Goal: Information Seeking & Learning: Learn about a topic

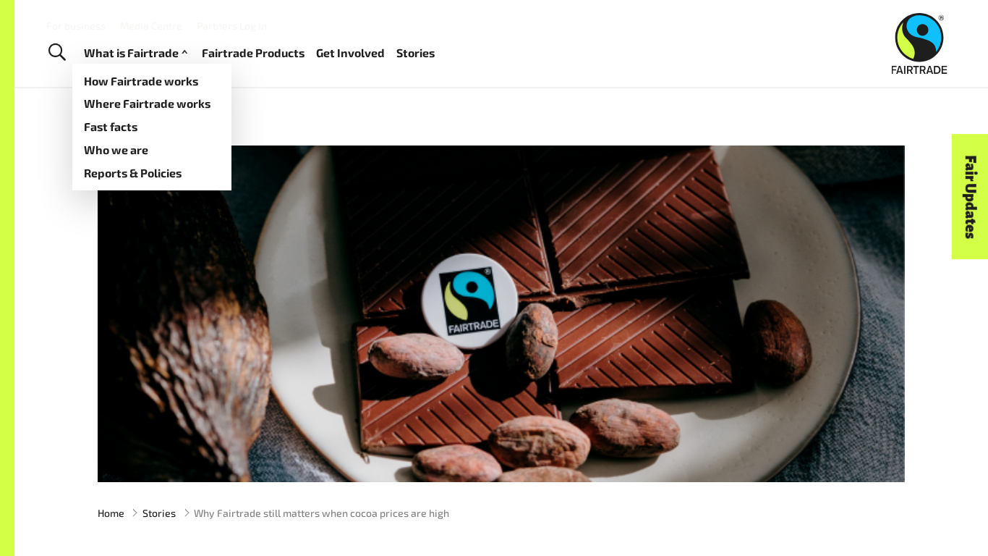
click at [133, 52] on link "What is Fairtrade" at bounding box center [137, 53] width 107 height 21
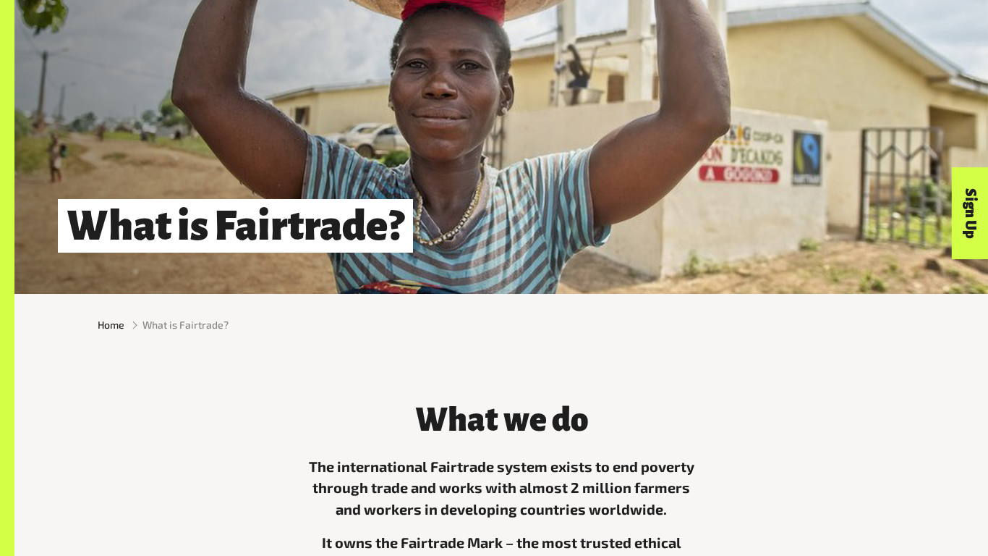
scroll to position [272, 0]
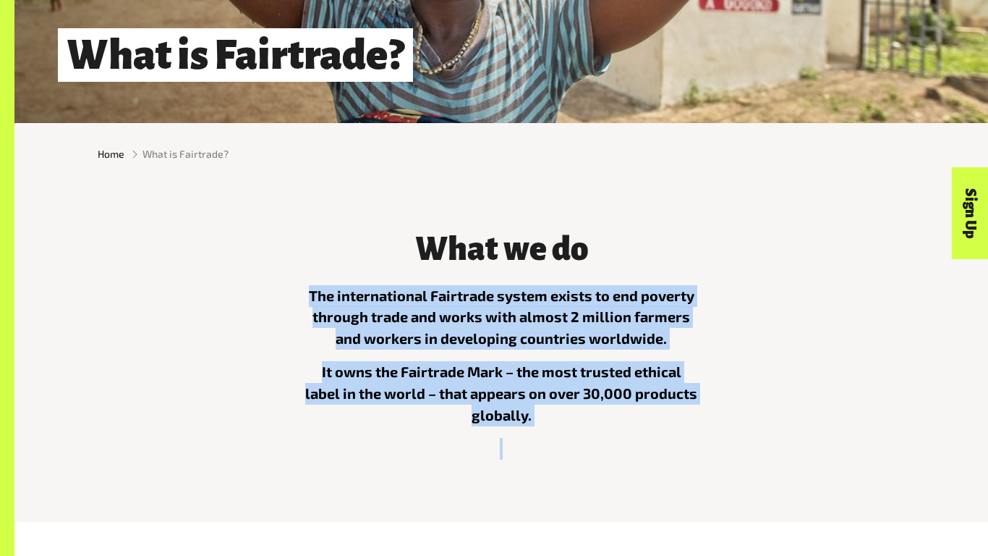
drag, startPoint x: 308, startPoint y: 292, endPoint x: 567, endPoint y: 468, distance: 314.1
click at [567, 468] on div "What we do The international Fairtrade system exists to end poverty through tra…" at bounding box center [501, 341] width 412 height 257
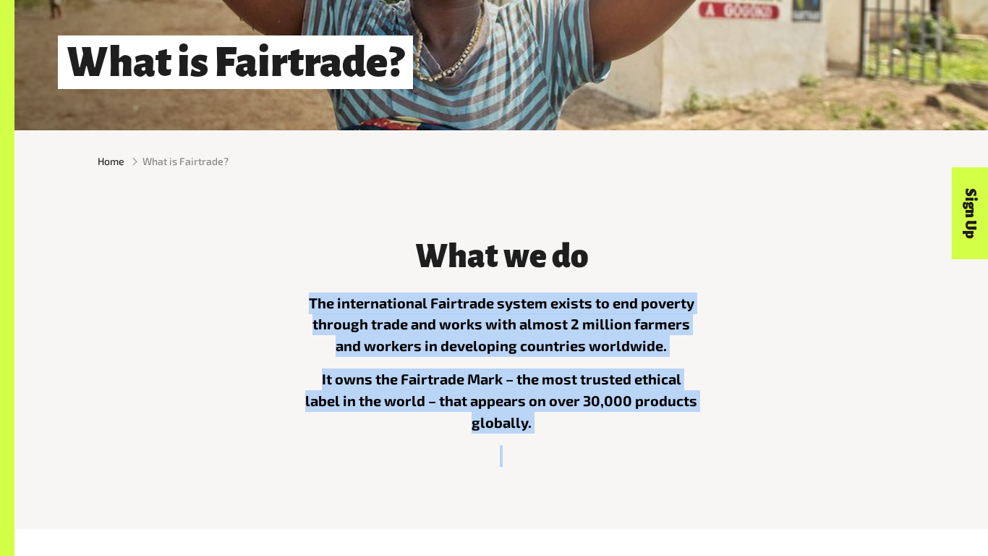
click at [567, 468] on div "What we do The international Fairtrade system exists to end poverty through tra…" at bounding box center [501, 349] width 412 height 257
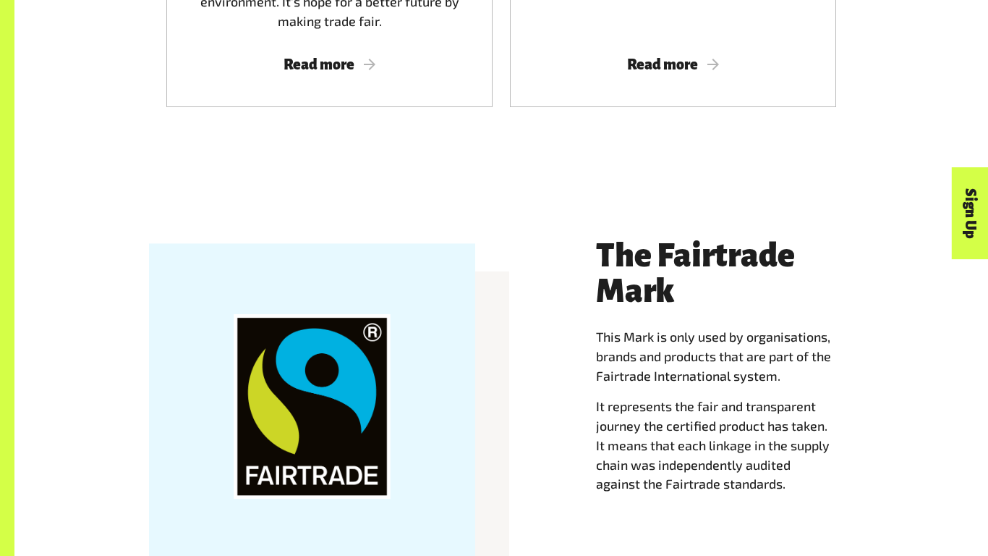
scroll to position [1303, 0]
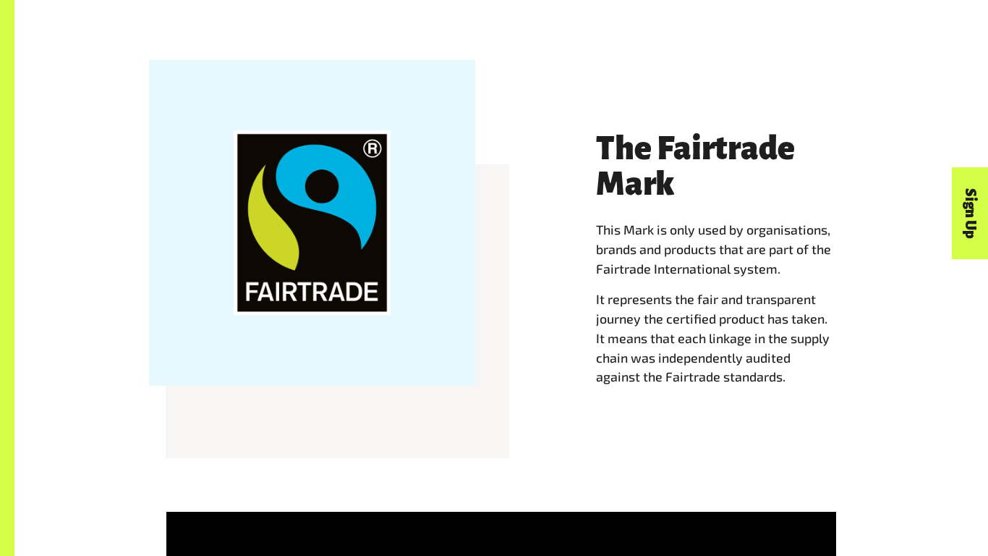
click at [374, 323] on div at bounding box center [312, 223] width 326 height 326
drag, startPoint x: 374, startPoint y: 323, endPoint x: 453, endPoint y: 322, distance: 78.9
click at [439, 334] on div at bounding box center [312, 223] width 326 height 326
drag, startPoint x: 478, startPoint y: 307, endPoint x: 322, endPoint y: 320, distance: 156.8
click at [279, 321] on div at bounding box center [312, 273] width 344 height 326
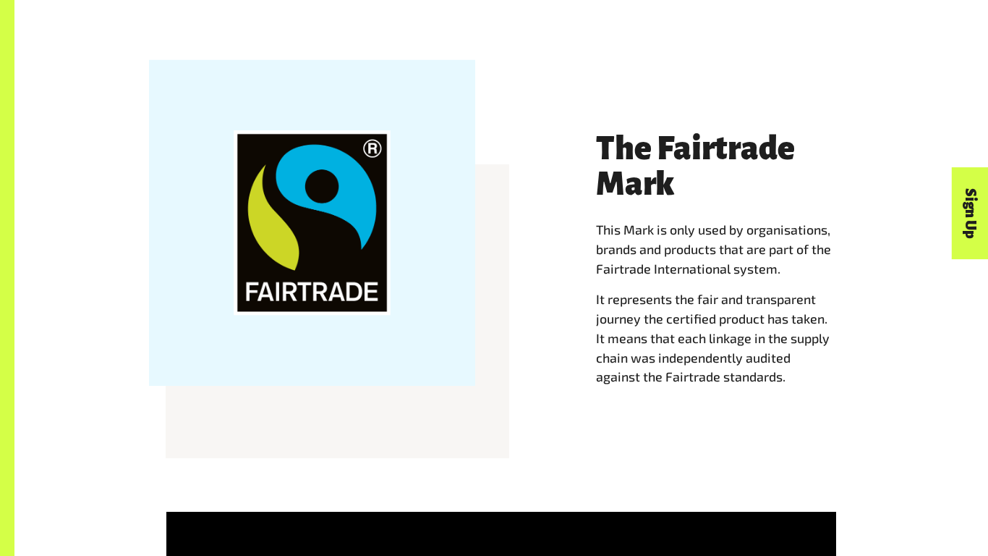
click at [464, 209] on div at bounding box center [312, 223] width 326 height 326
click at [290, 264] on div at bounding box center [312, 223] width 326 height 326
click at [286, 266] on div at bounding box center [312, 223] width 326 height 326
click at [656, 344] on p "It represents the fair and transparent journey the certified product has taken.…" at bounding box center [725, 337] width 258 height 97
drag, startPoint x: 279, startPoint y: 282, endPoint x: 279, endPoint y: 246, distance: 36.2
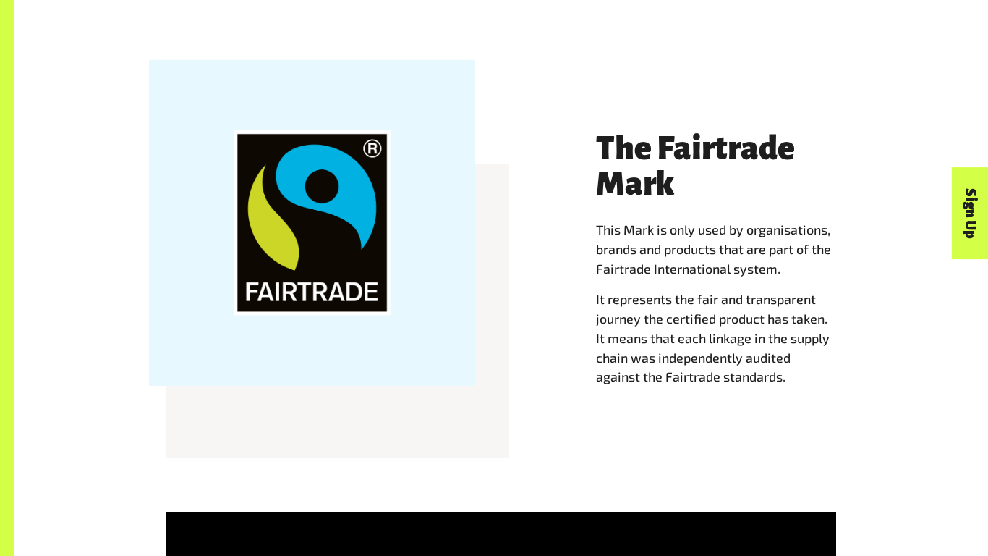
click at [280, 269] on div at bounding box center [312, 223] width 326 height 326
drag, startPoint x: 279, startPoint y: 246, endPoint x: 280, endPoint y: 254, distance: 8.1
click at [278, 247] on div at bounding box center [312, 223] width 326 height 326
click at [272, 318] on div at bounding box center [312, 223] width 326 height 326
click at [281, 321] on div at bounding box center [312, 223] width 326 height 326
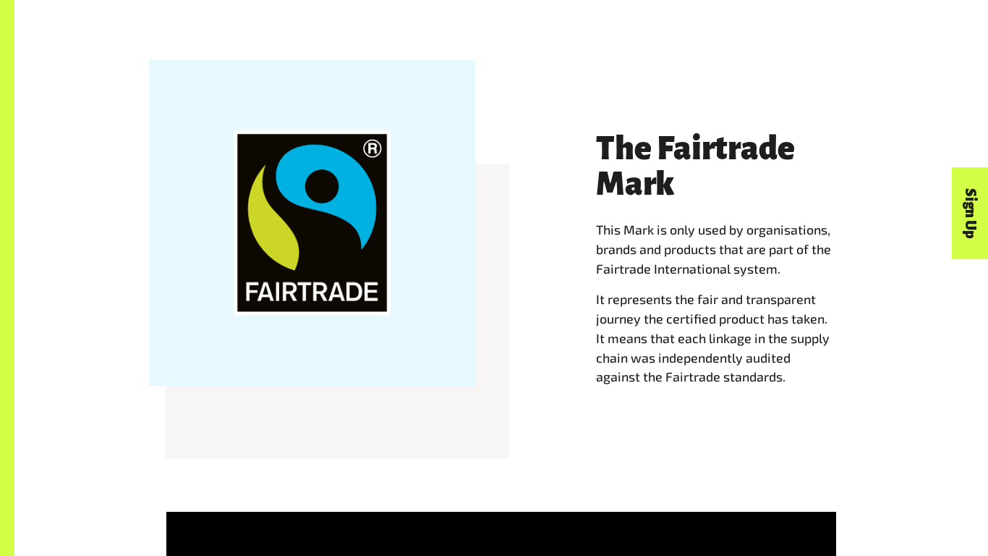
click at [433, 246] on div at bounding box center [312, 223] width 326 height 326
click at [422, 165] on div at bounding box center [312, 223] width 326 height 326
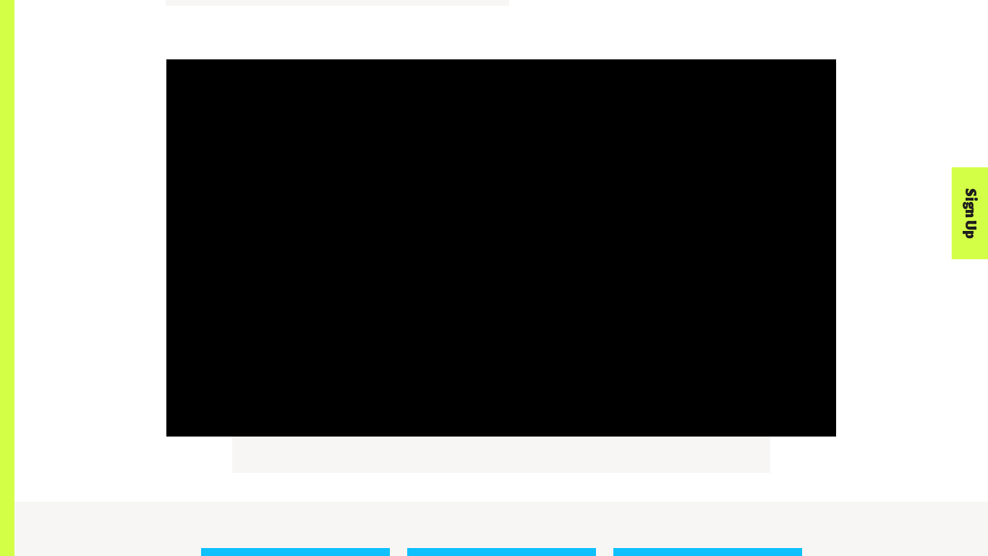
scroll to position [1748, 0]
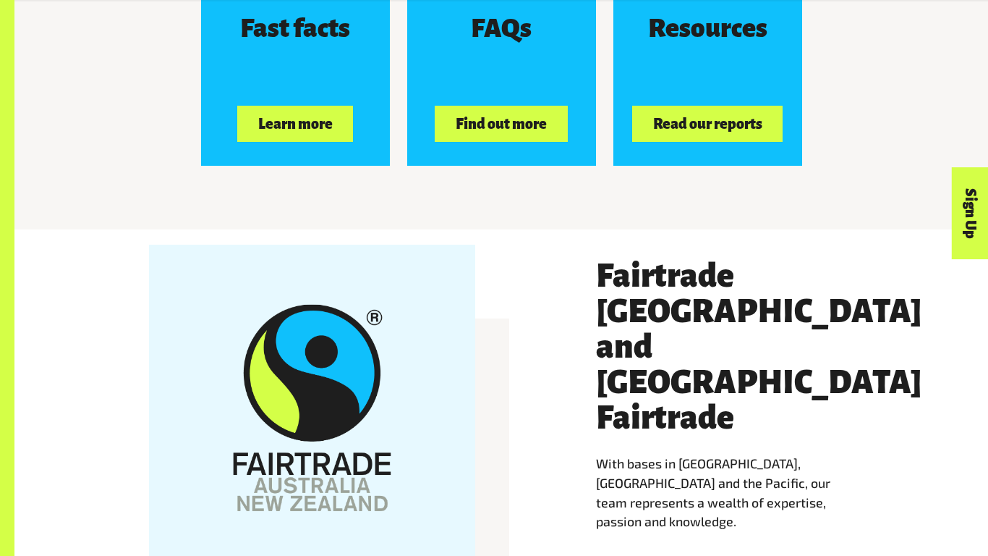
drag, startPoint x: 111, startPoint y: 390, endPoint x: 247, endPoint y: 386, distance: 135.4
click at [167, 390] on div "Fairtrade Australia and New Zealand Fairtrade With bases in Australia, New Zeal…" at bounding box center [501, 427] width 825 height 339
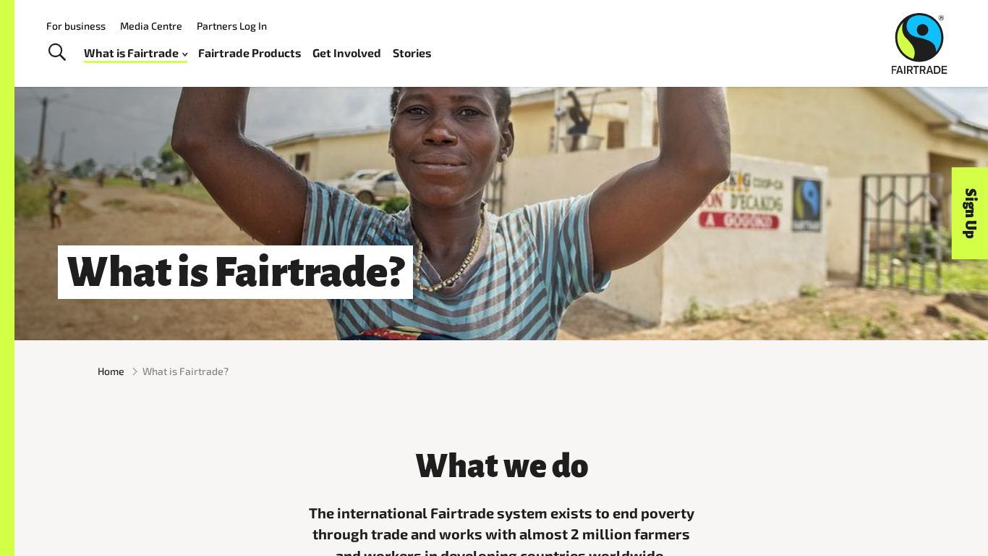
scroll to position [0, 0]
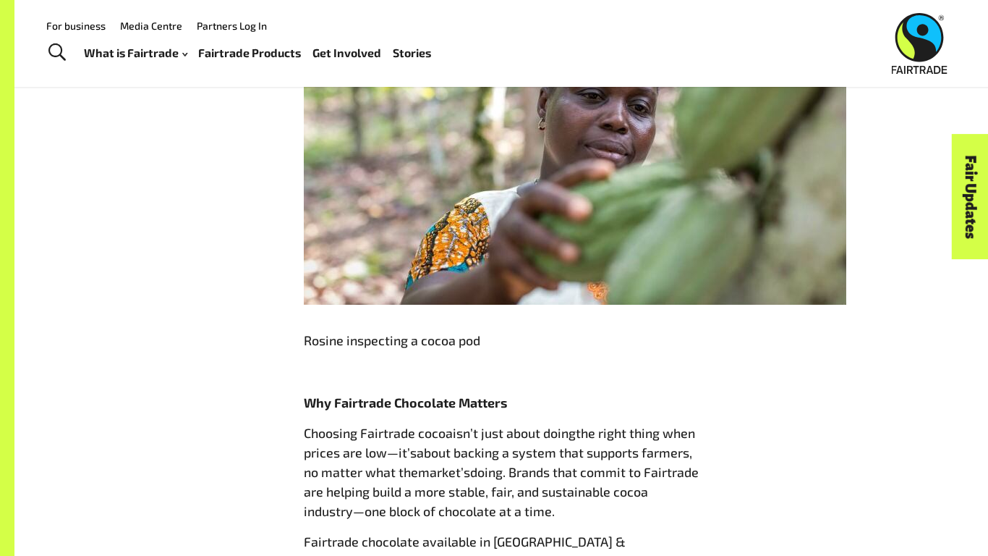
scroll to position [2290, 0]
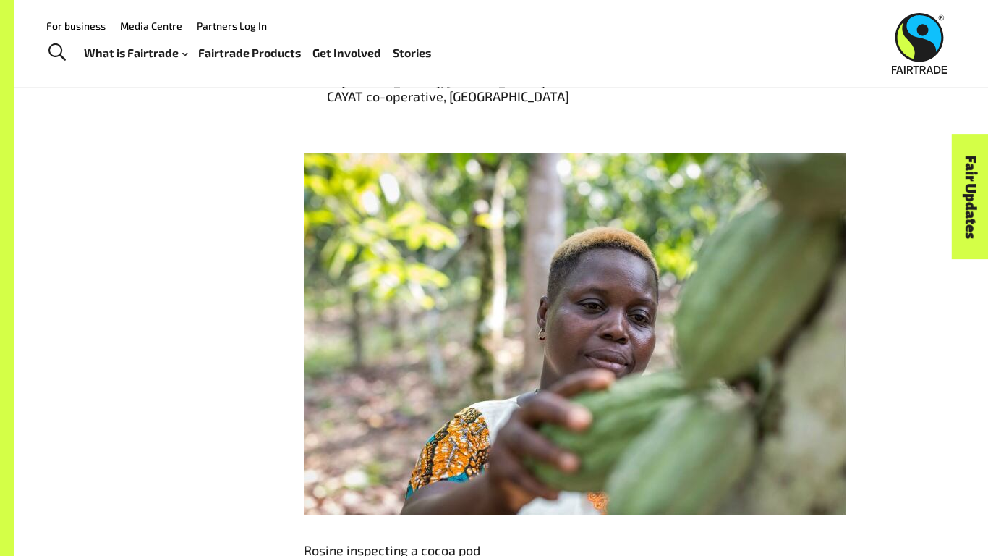
click at [496, 315] on img at bounding box center [575, 334] width 543 height 362
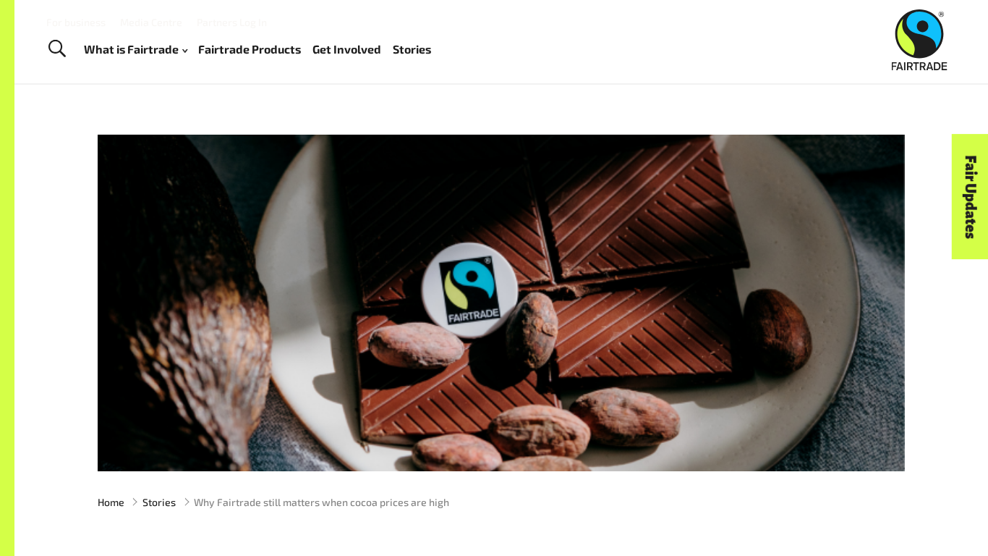
scroll to position [22, 0]
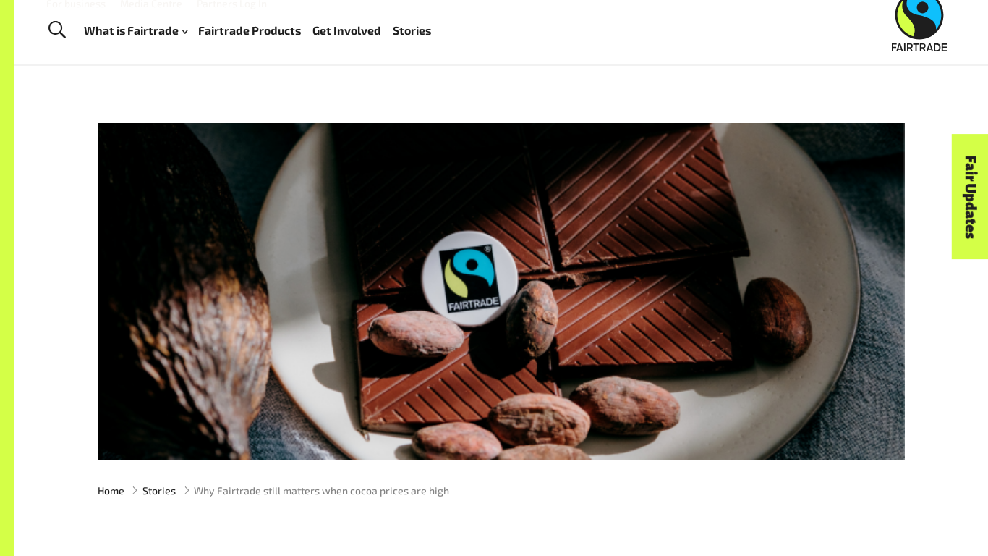
click at [966, 214] on link "Fair Updates" at bounding box center [970, 197] width 37 height 125
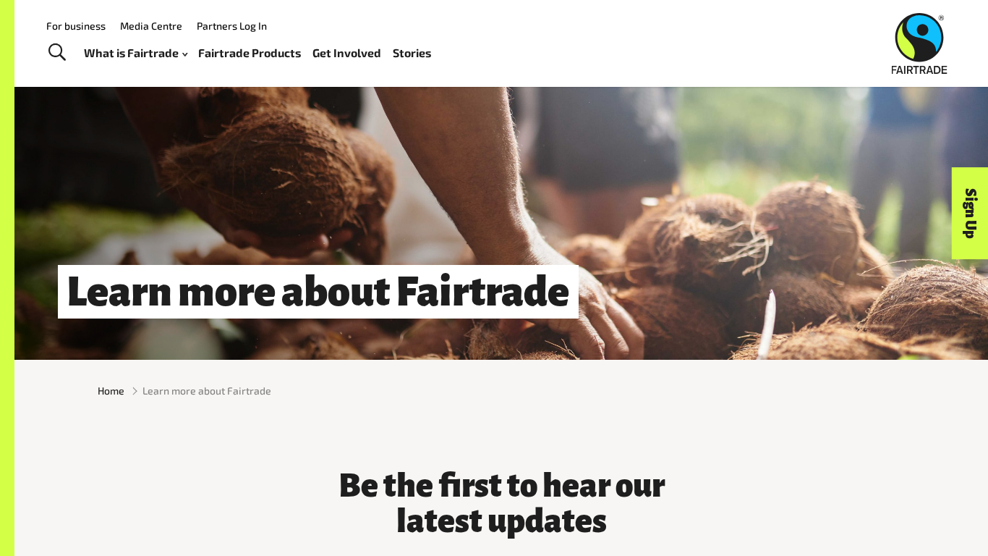
scroll to position [12, 0]
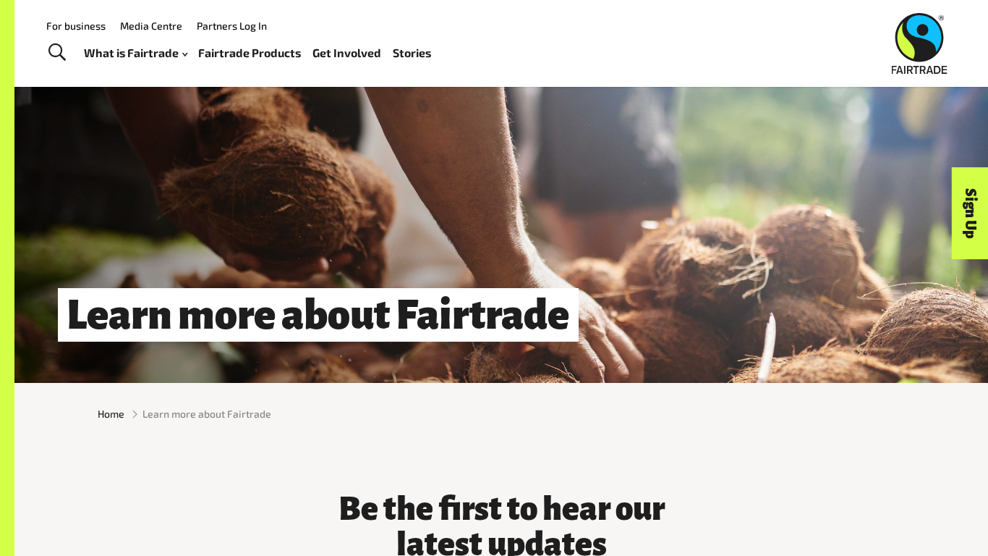
click at [970, 255] on link "Sign Up" at bounding box center [970, 214] width 37 height 92
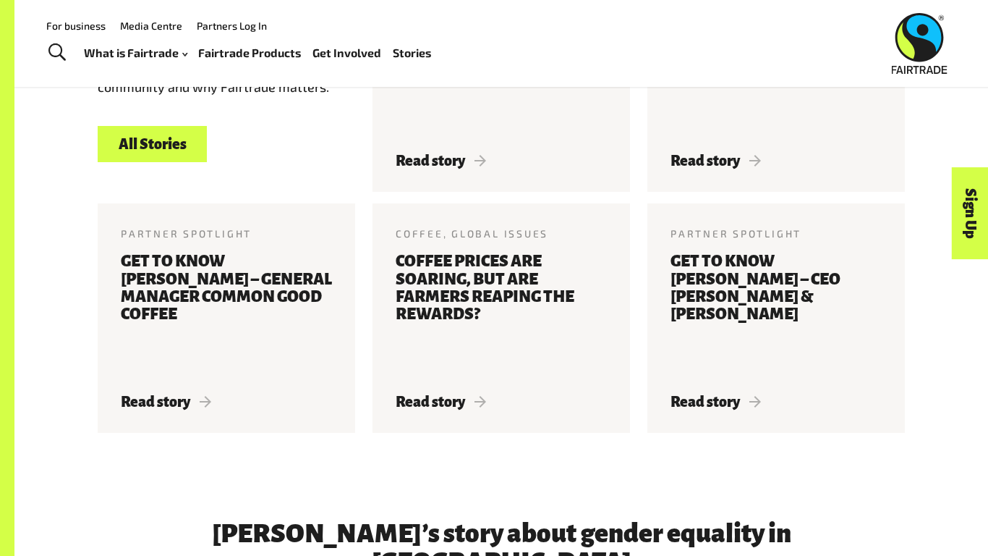
scroll to position [1713, 0]
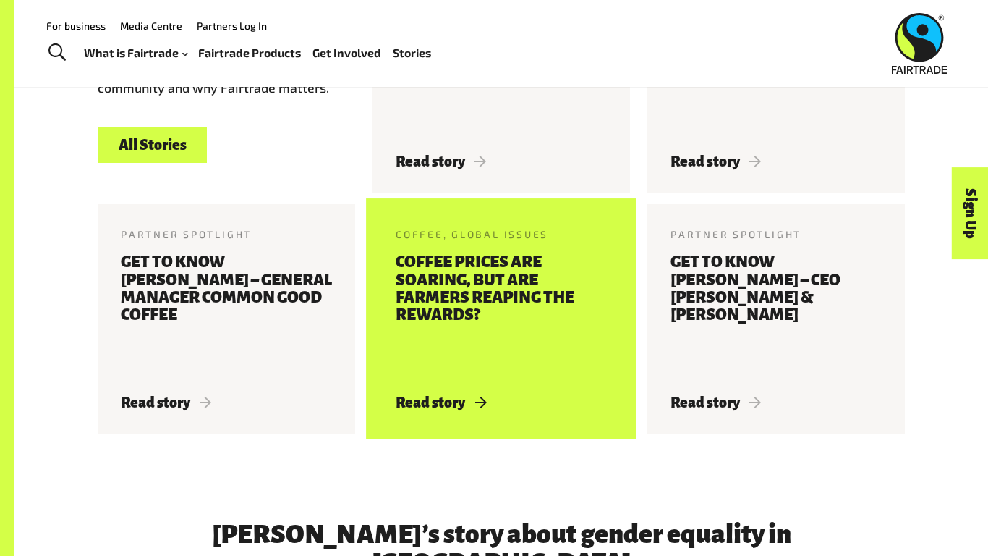
click at [462, 394] on span "Read story" at bounding box center [441, 402] width 90 height 16
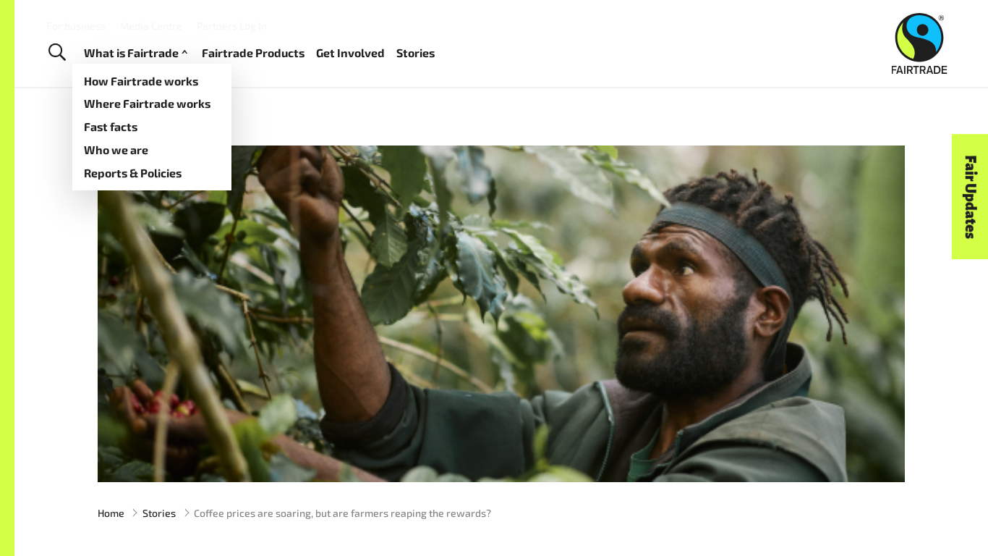
click at [97, 55] on link "What is Fairtrade" at bounding box center [137, 53] width 107 height 21
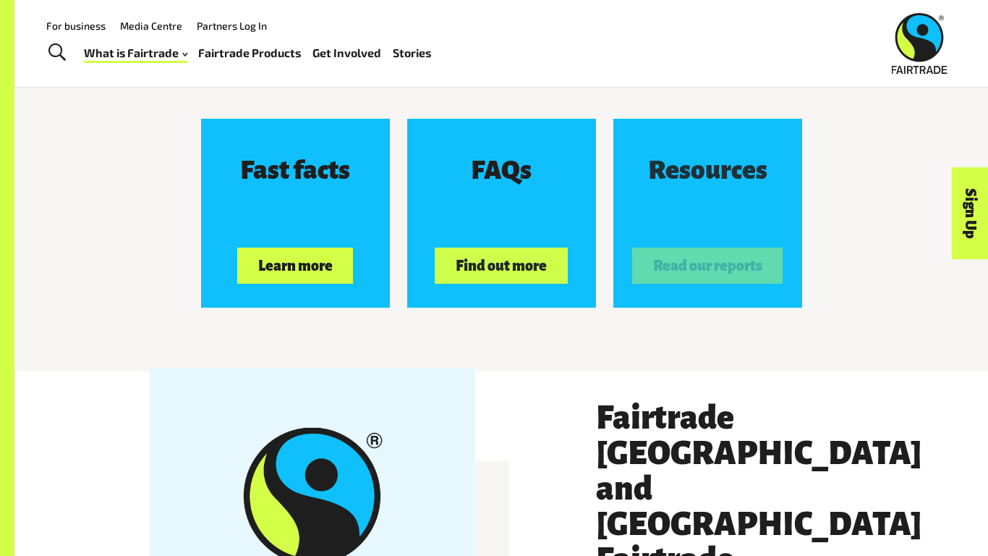
scroll to position [2060, 0]
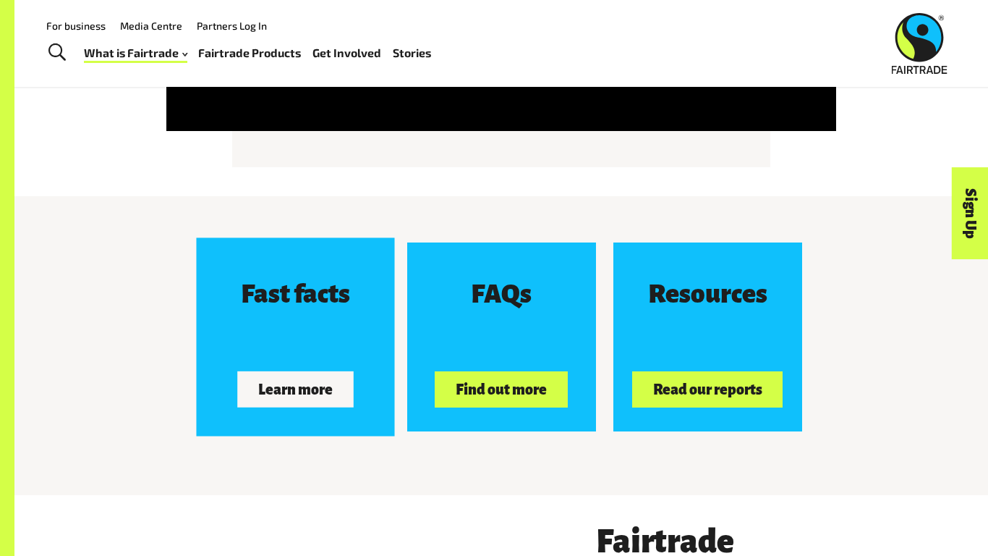
click at [292, 394] on button "Learn more" at bounding box center [295, 389] width 116 height 36
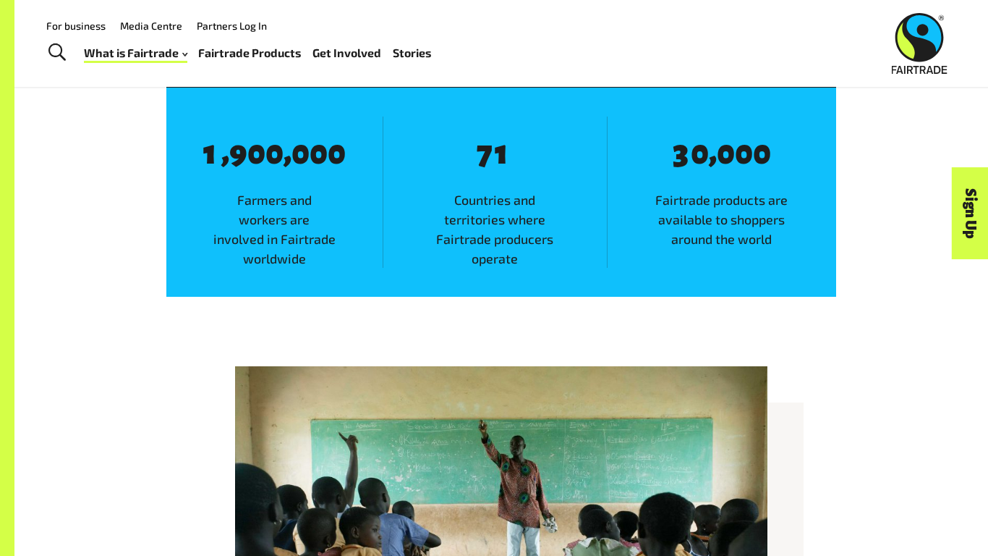
scroll to position [835, 0]
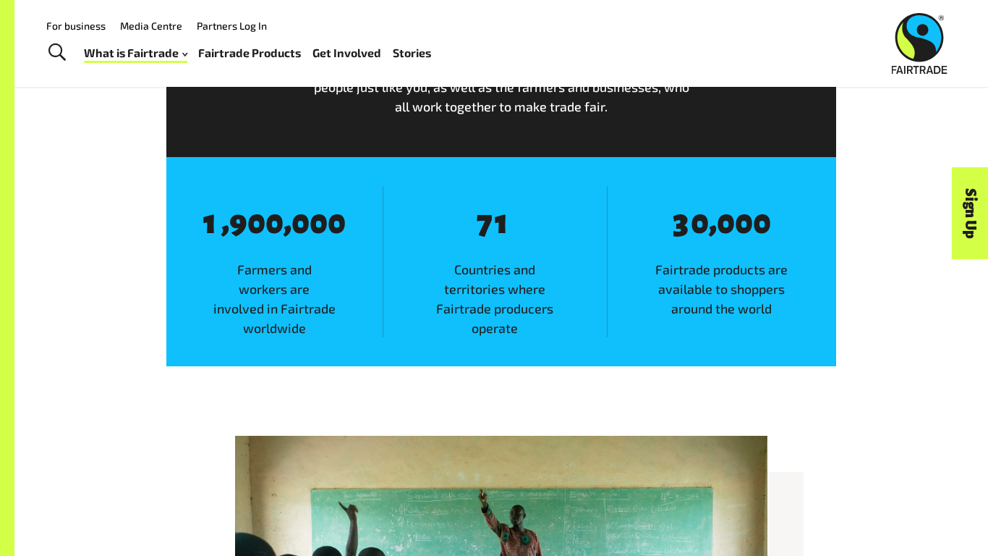
click at [268, 241] on span "0" at bounding box center [275, 224] width 18 height 38
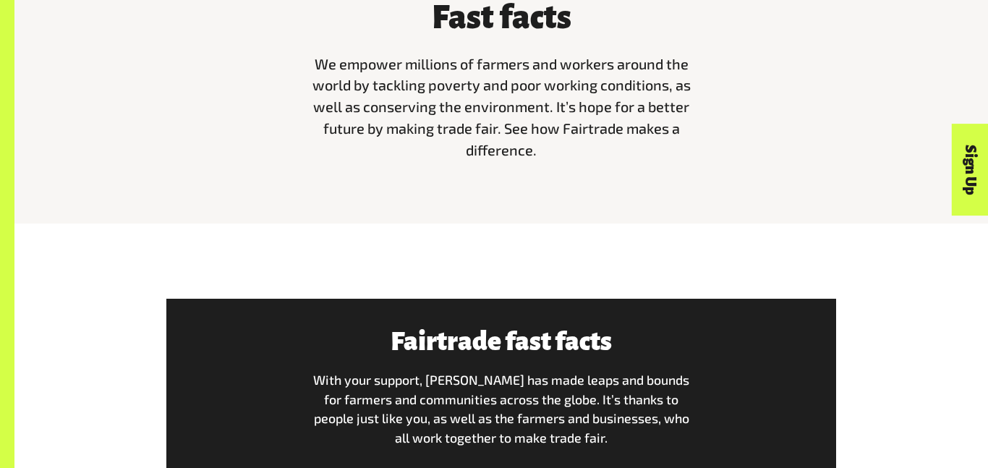
scroll to position [707, 0]
